Goal: Transaction & Acquisition: Purchase product/service

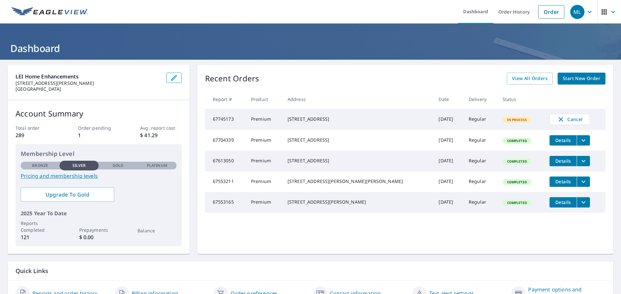
click at [581, 79] on span "Start New Order" at bounding box center [580, 79] width 37 height 8
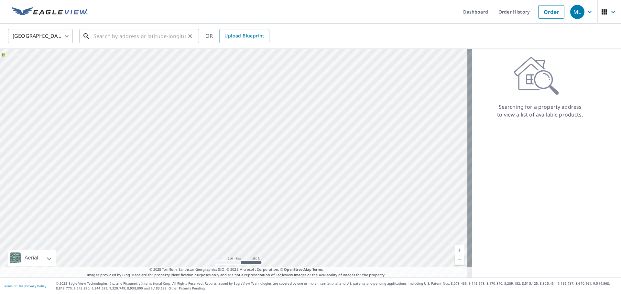
click at [156, 33] on input "text" at bounding box center [139, 36] width 92 height 18
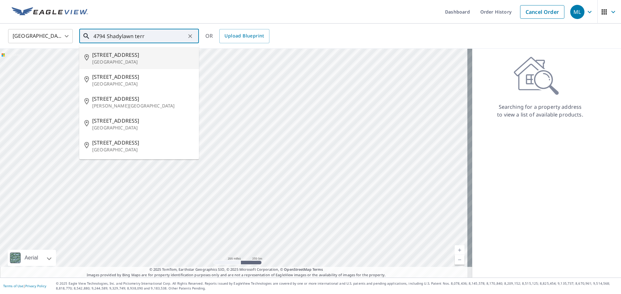
click at [151, 58] on span "[STREET_ADDRESS]" at bounding box center [143, 55] width 102 height 8
type input "[STREET_ADDRESS]"
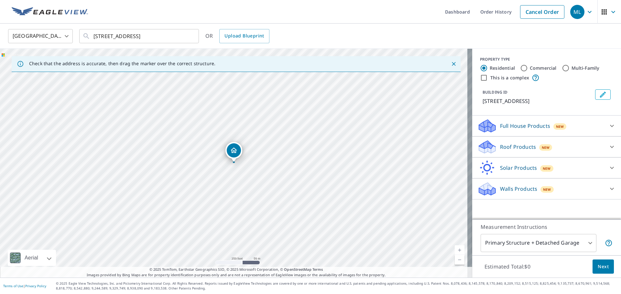
click at [491, 147] on icon at bounding box center [486, 147] width 19 height 15
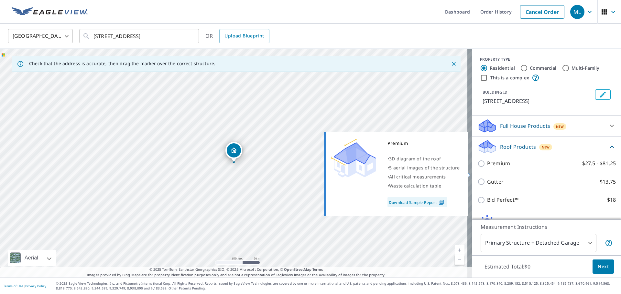
click at [488, 168] on p "Premium" at bounding box center [498, 164] width 23 height 8
click at [487, 168] on input "Premium $27.5 - $81.25" at bounding box center [482, 164] width 10 height 8
checkbox input "true"
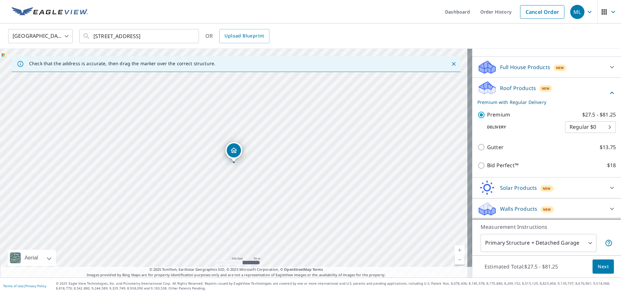
scroll to position [65, 0]
click at [605, 270] on button "Next" at bounding box center [602, 267] width 21 height 15
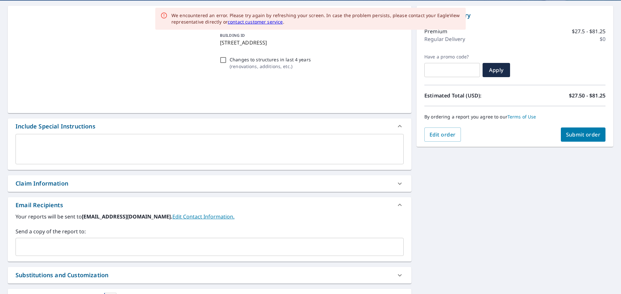
scroll to position [116, 0]
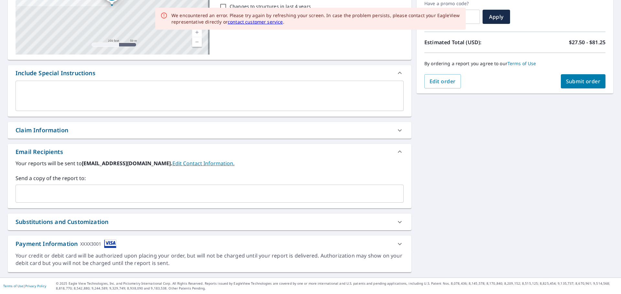
click at [56, 189] on input "text" at bounding box center [204, 194] width 372 height 12
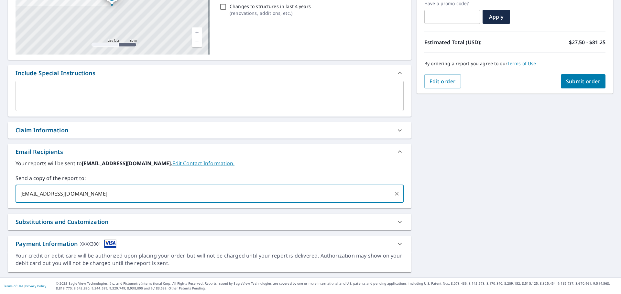
type input "[EMAIL_ADDRESS][DOMAIN_NAME]"
click at [454, 199] on div "[STREET_ADDRESS] Aerial Road A standard road map Aerial A detailed look from ab…" at bounding box center [310, 112] width 621 height 331
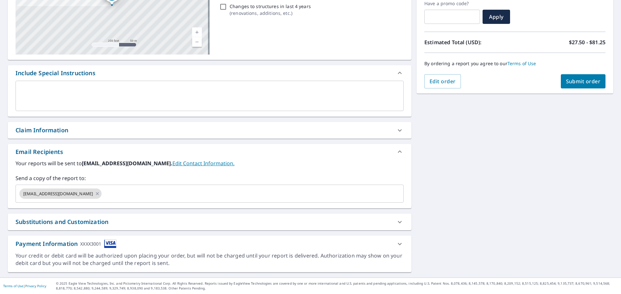
click at [582, 79] on span "Submit order" at bounding box center [583, 81] width 35 height 7
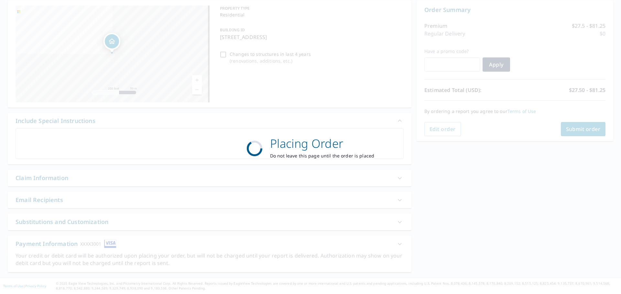
scroll to position [67, 0]
